Goal: Task Accomplishment & Management: Use online tool/utility

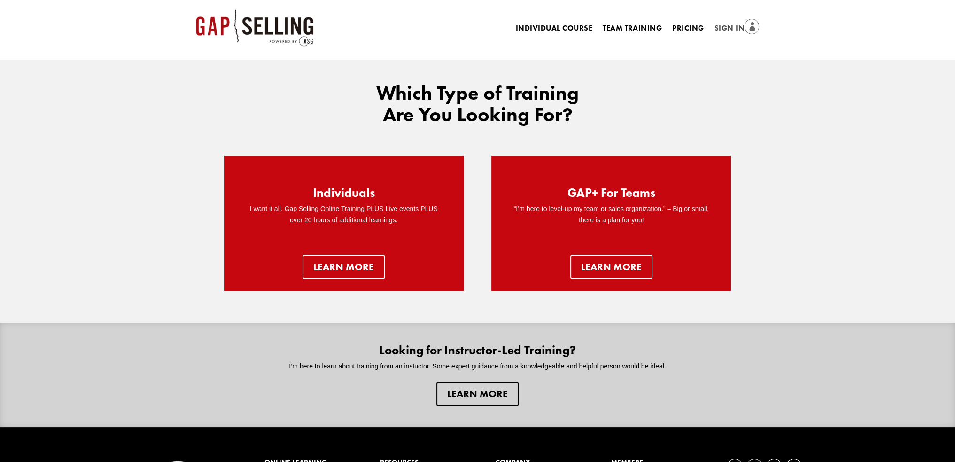
click at [726, 27] on link "Sign In" at bounding box center [736, 28] width 45 height 13
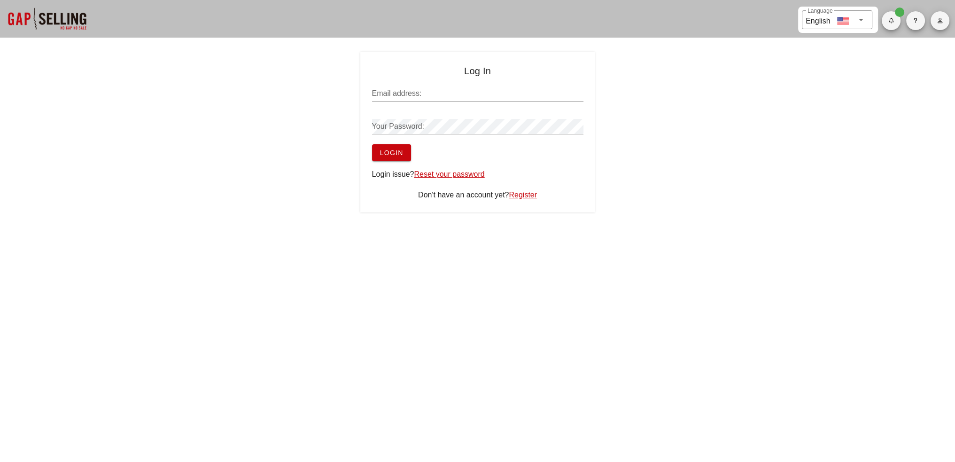
type input "[EMAIL_ADDRESS][DOMAIN_NAME]"
click at [391, 156] on button "Login" at bounding box center [391, 152] width 39 height 17
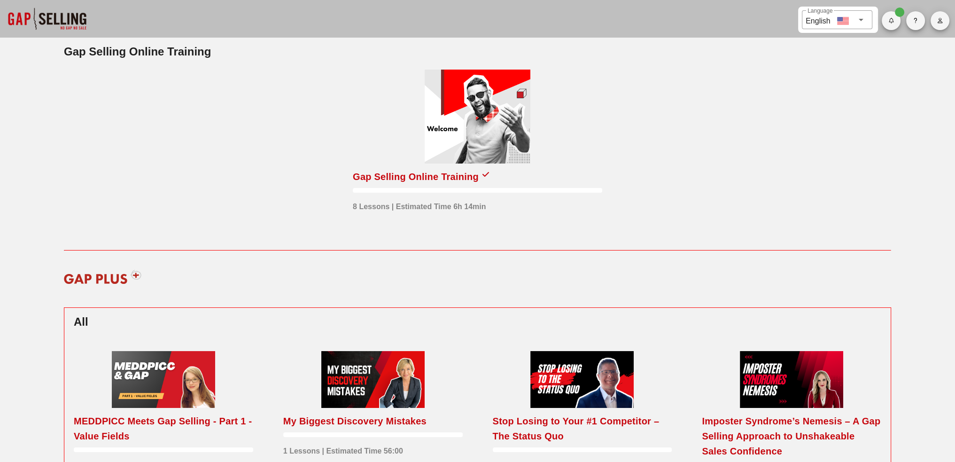
click at [453, 182] on div "Gap Selling Online Training" at bounding box center [416, 176] width 126 height 15
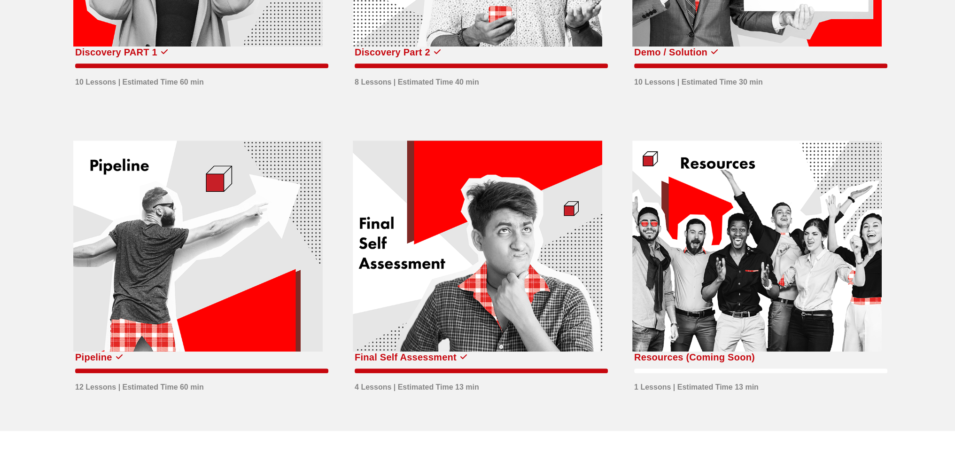
scroll to position [652, 0]
